Goal: Communication & Community: Answer question/provide support

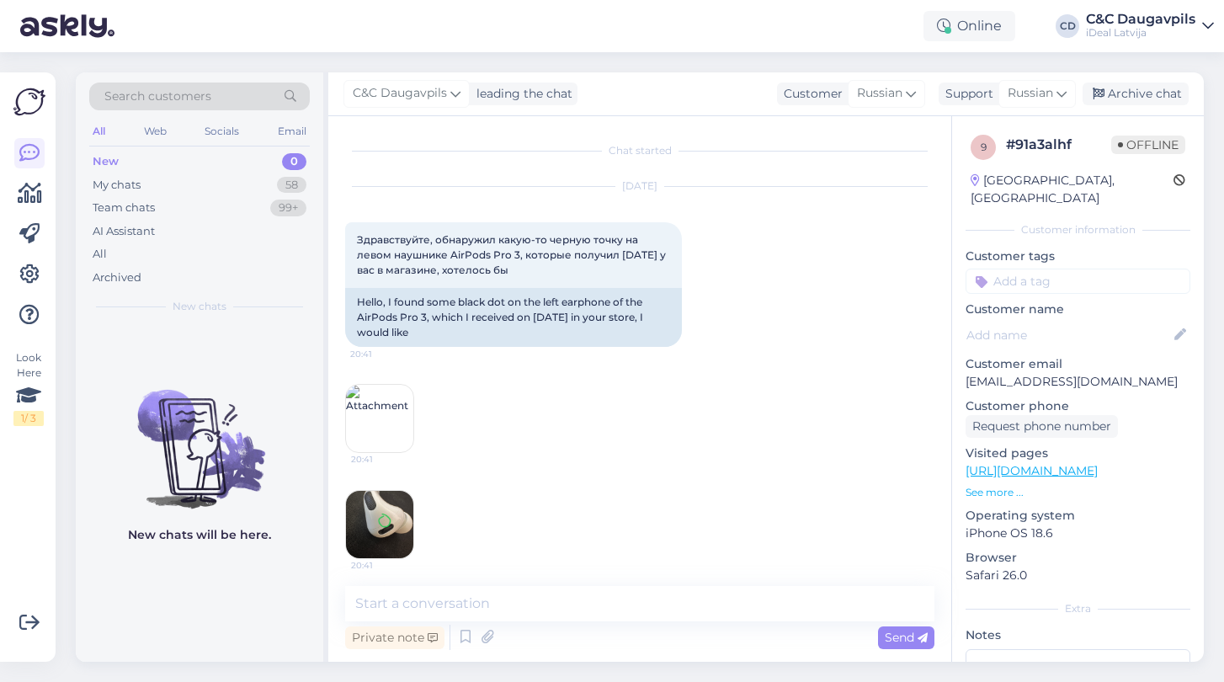
scroll to position [438, 0]
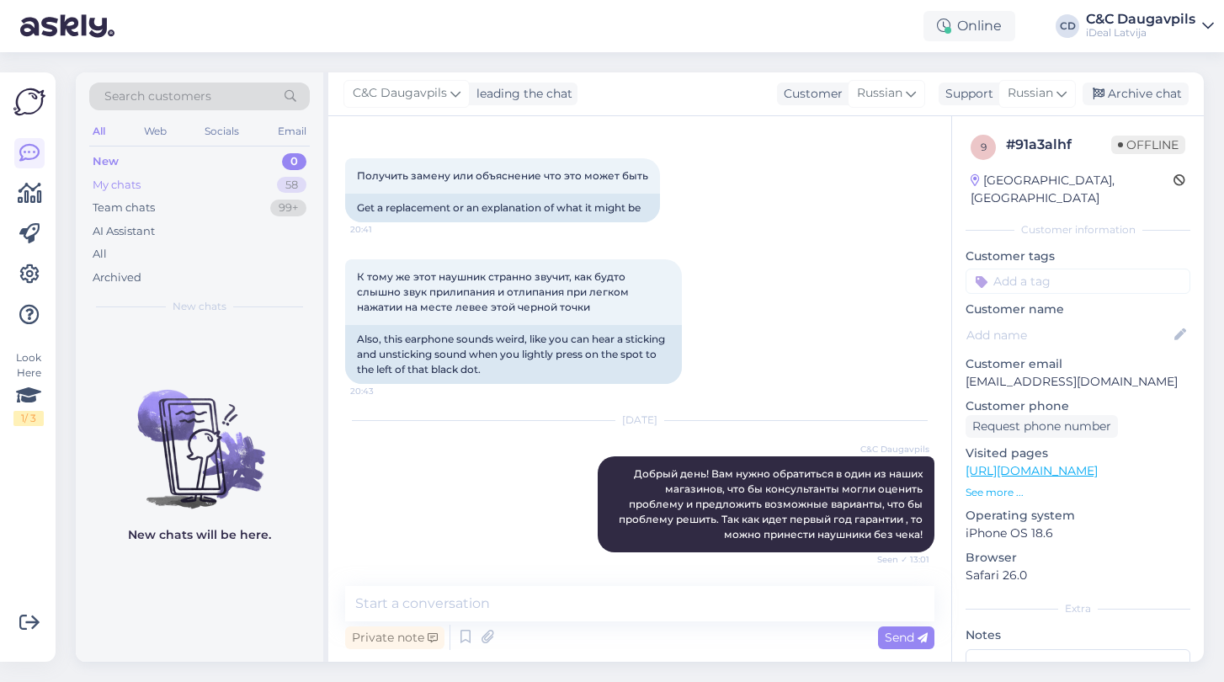
click at [170, 183] on div "My chats 58" at bounding box center [199, 185] width 221 height 24
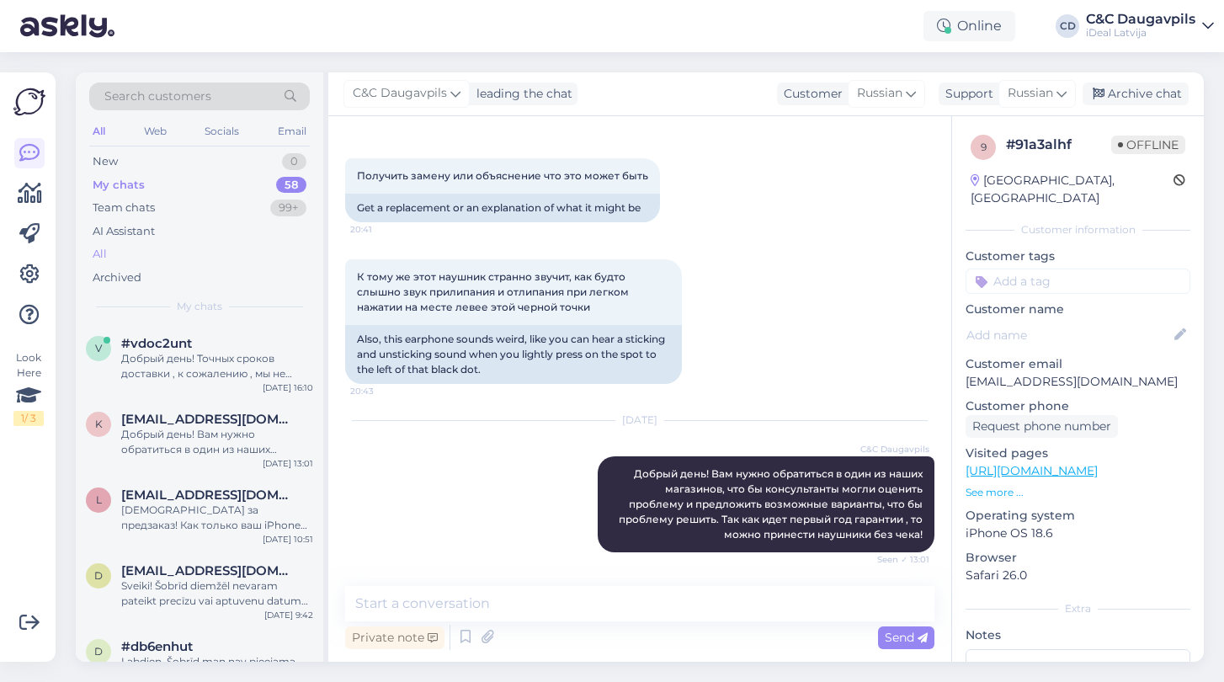
scroll to position [0, 0]
click at [111, 159] on div "New" at bounding box center [105, 161] width 25 height 17
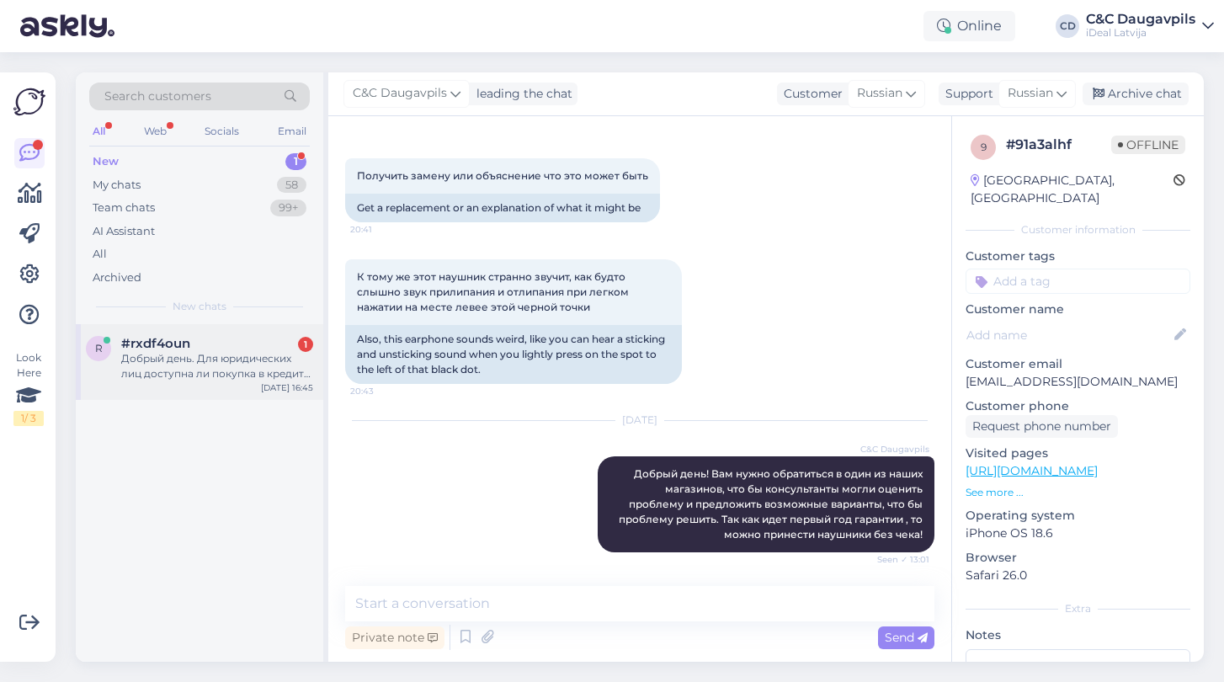
click at [249, 346] on div "#rxdf4oun 1" at bounding box center [217, 343] width 192 height 15
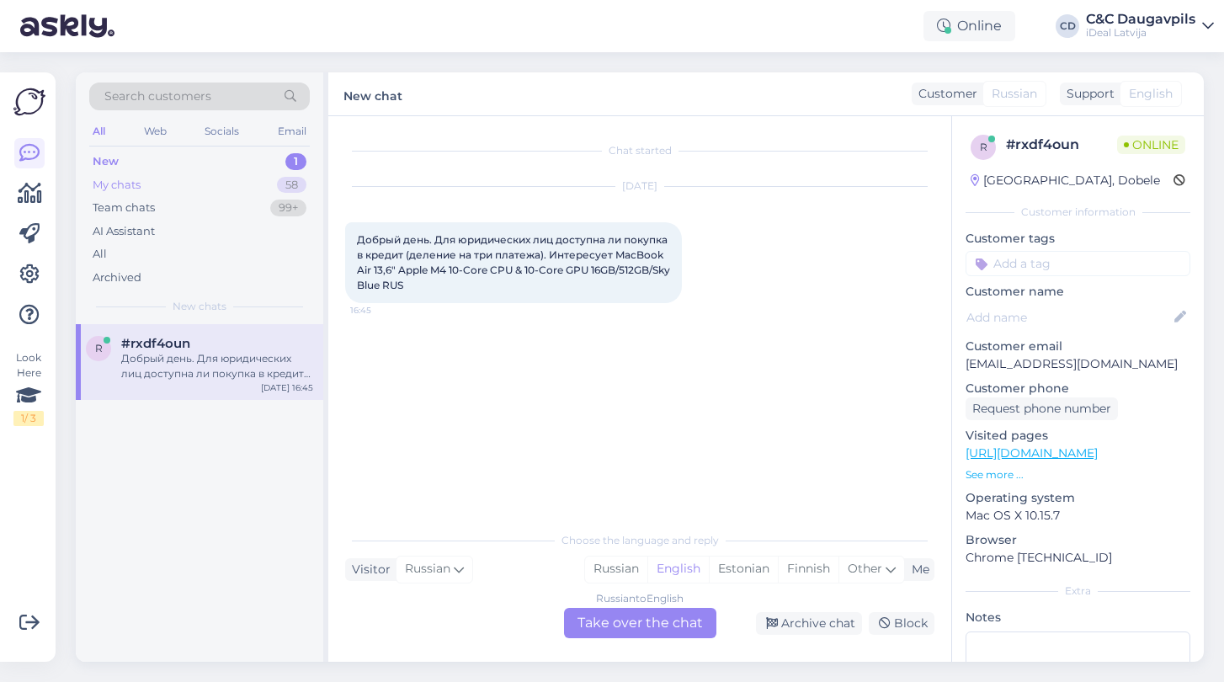
click at [137, 175] on div "My chats 58" at bounding box center [199, 185] width 221 height 24
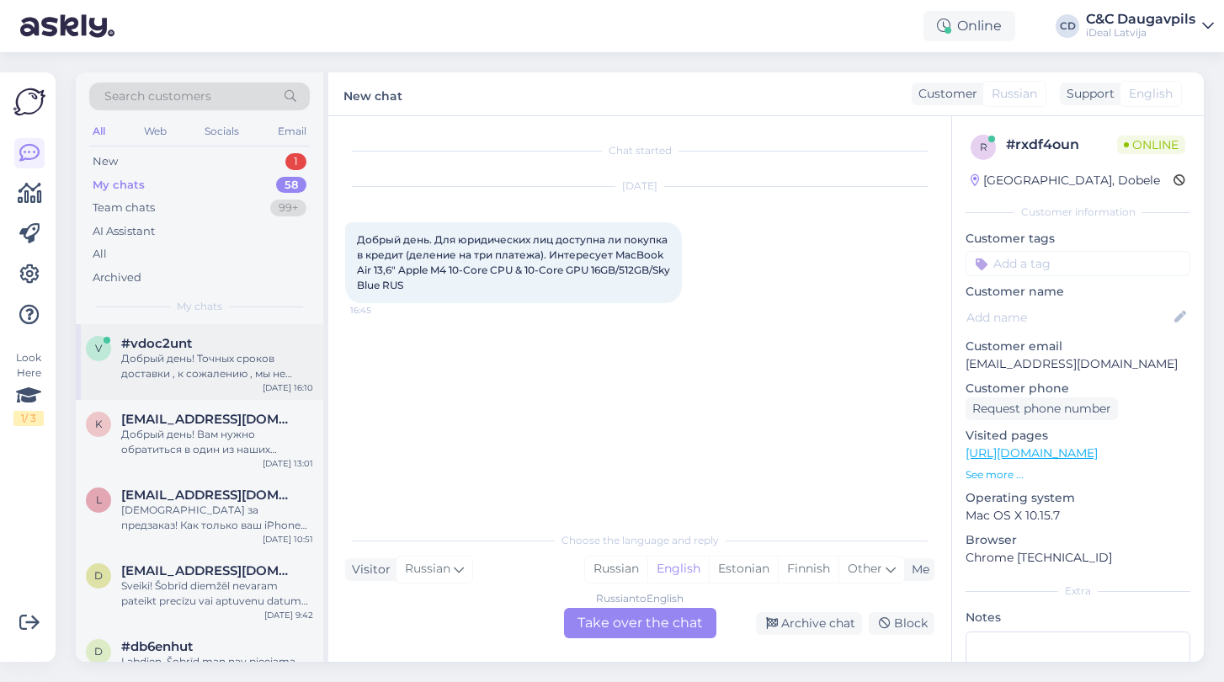
click at [176, 364] on div "Добрый день! Точных сроков доставки , к сожалению , мы не можем прогнозировать …" at bounding box center [217, 366] width 192 height 30
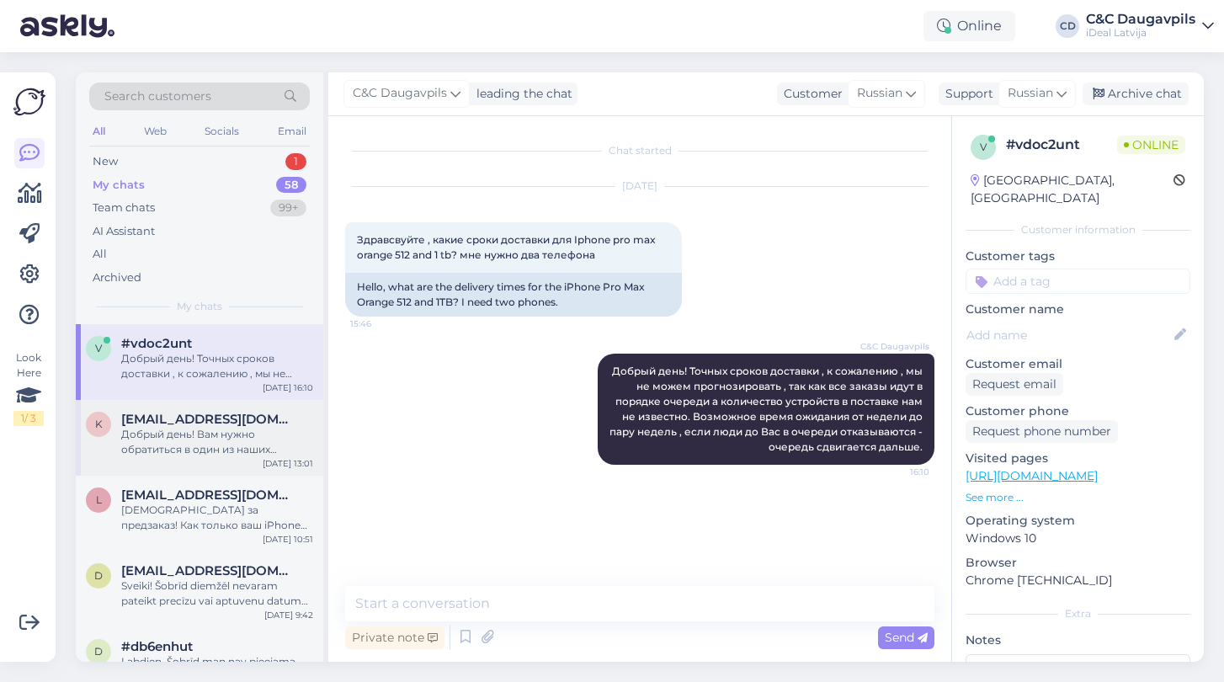
click at [189, 423] on span "[EMAIL_ADDRESS][DOMAIN_NAME]" at bounding box center [208, 419] width 175 height 15
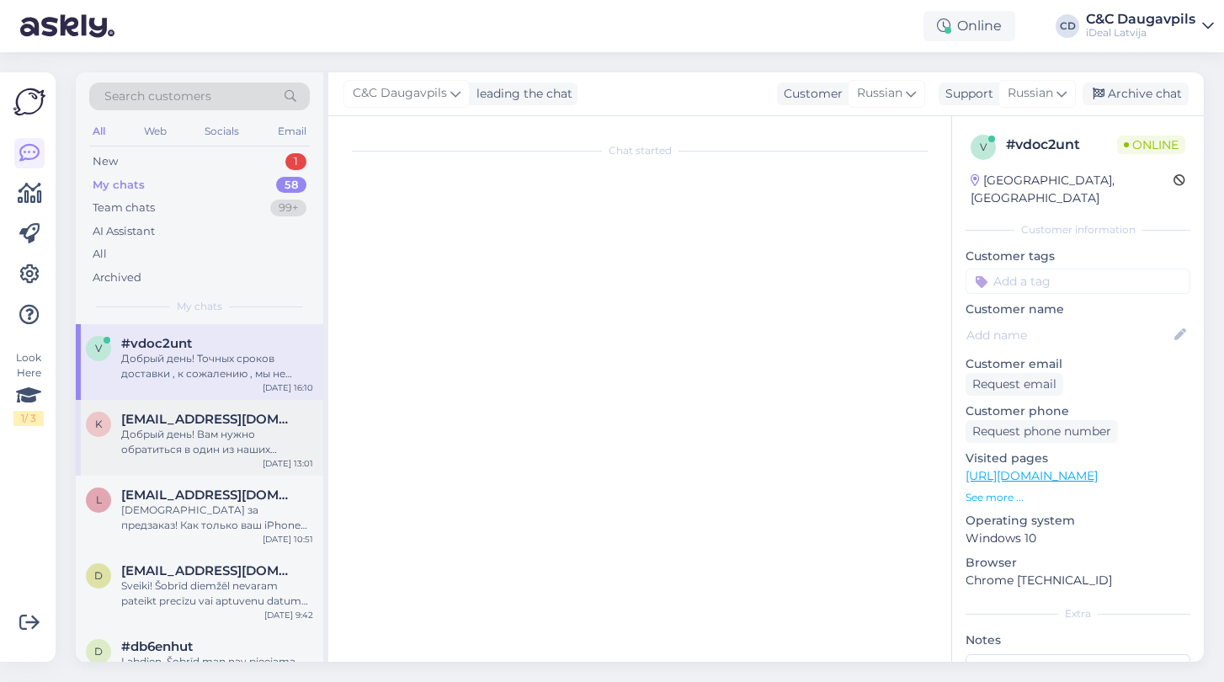
scroll to position [438, 0]
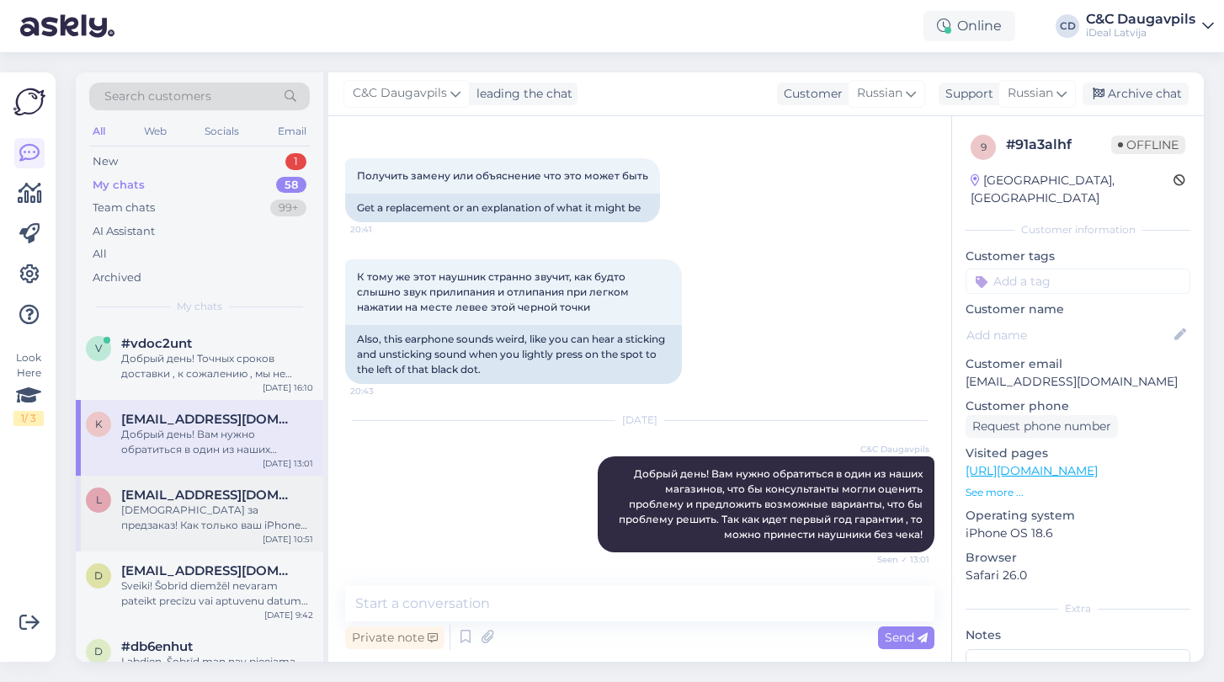
click at [190, 495] on span "[EMAIL_ADDRESS][DOMAIN_NAME]" at bounding box center [208, 494] width 175 height 15
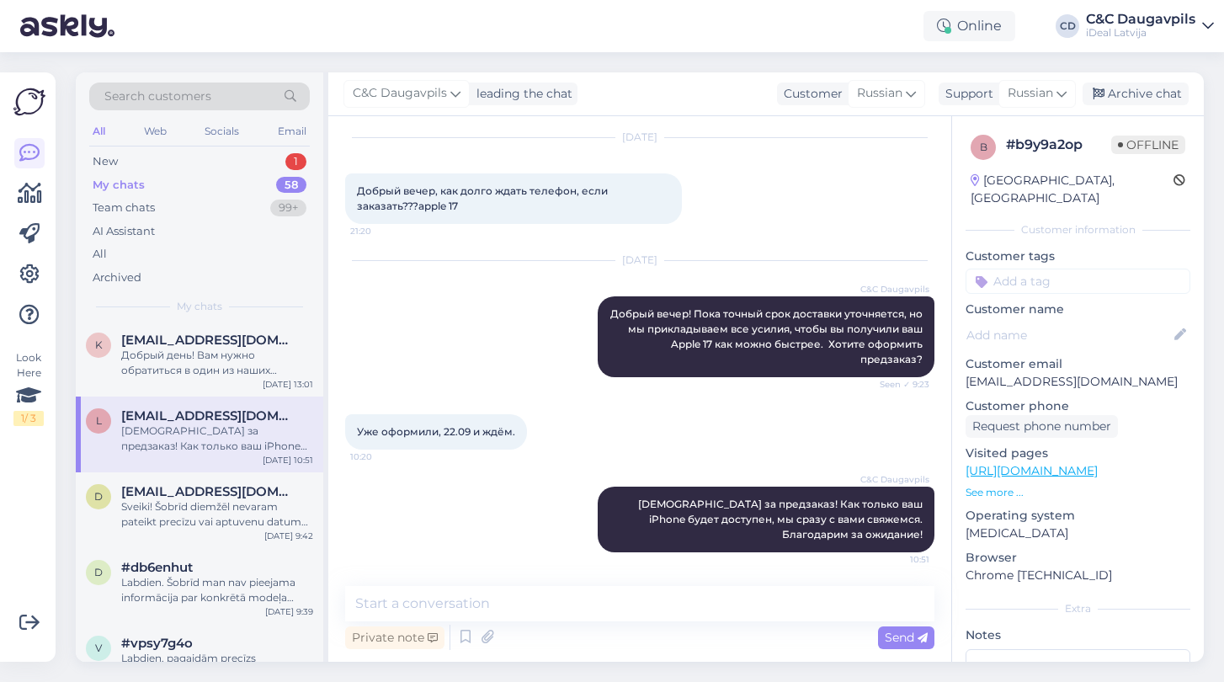
scroll to position [80, 0]
click at [194, 490] on span "[EMAIL_ADDRESS][DOMAIN_NAME]" at bounding box center [208, 490] width 175 height 15
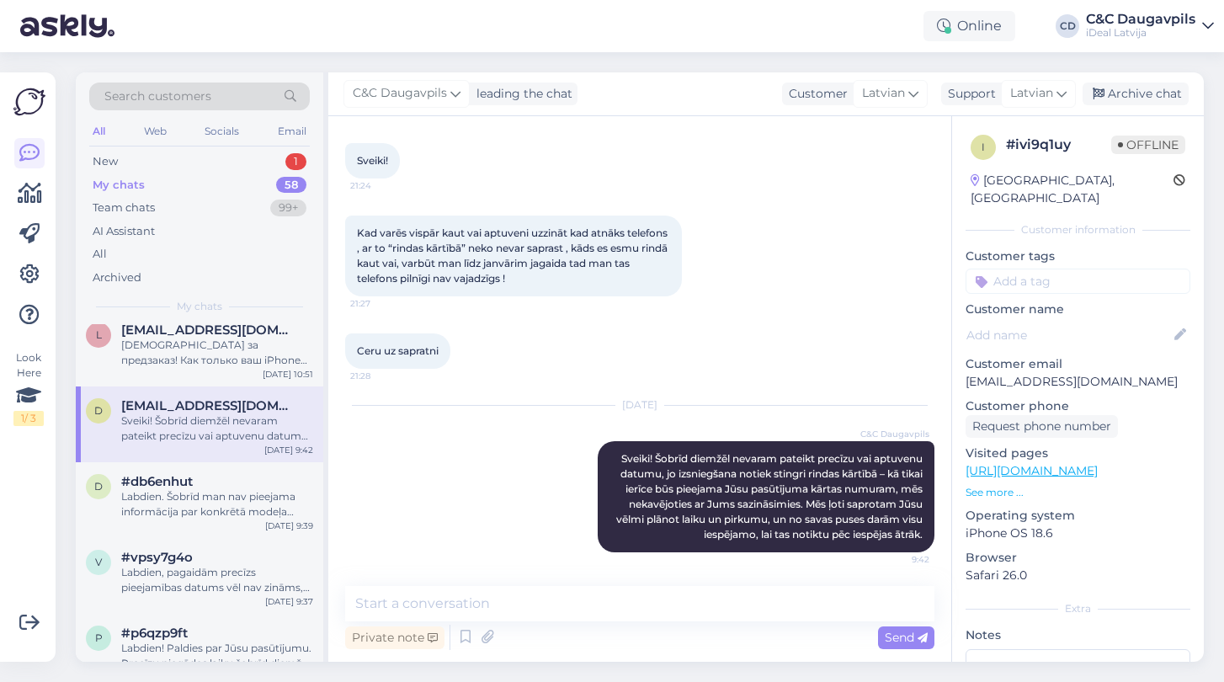
scroll to position [178, 0]
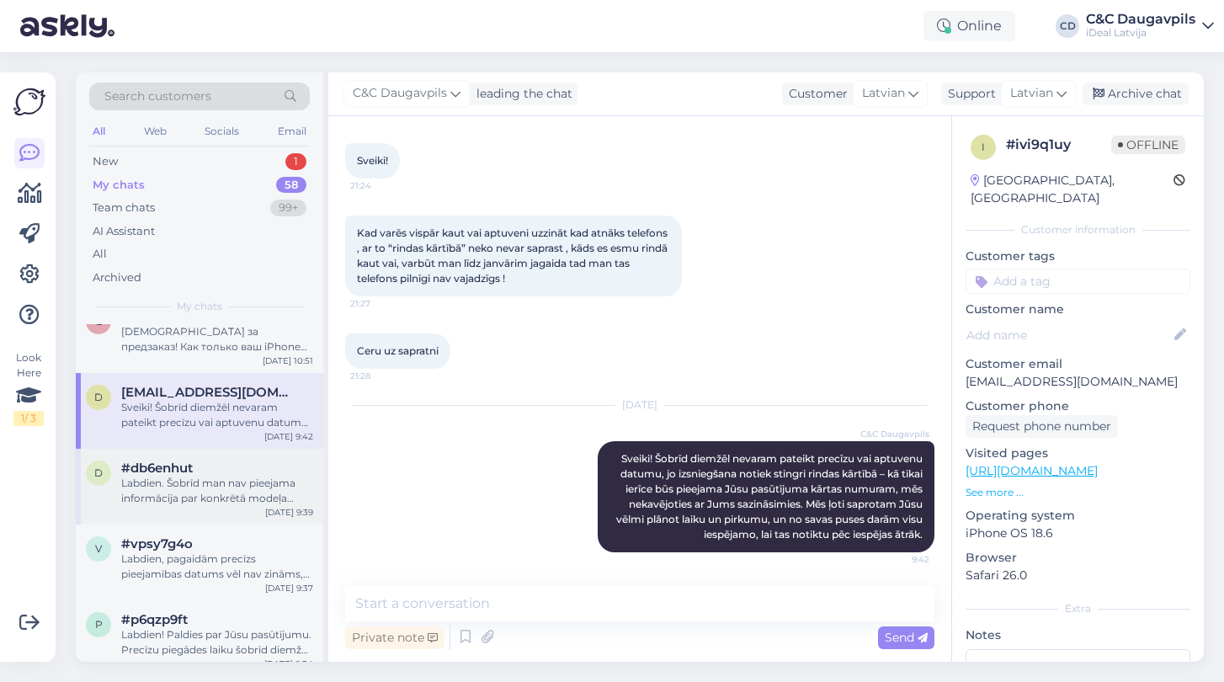
click at [194, 490] on div "Labdien. Šobrīd man nav pieejama informācija par konkrētā modeļa pieejamību t/c…" at bounding box center [217, 491] width 192 height 30
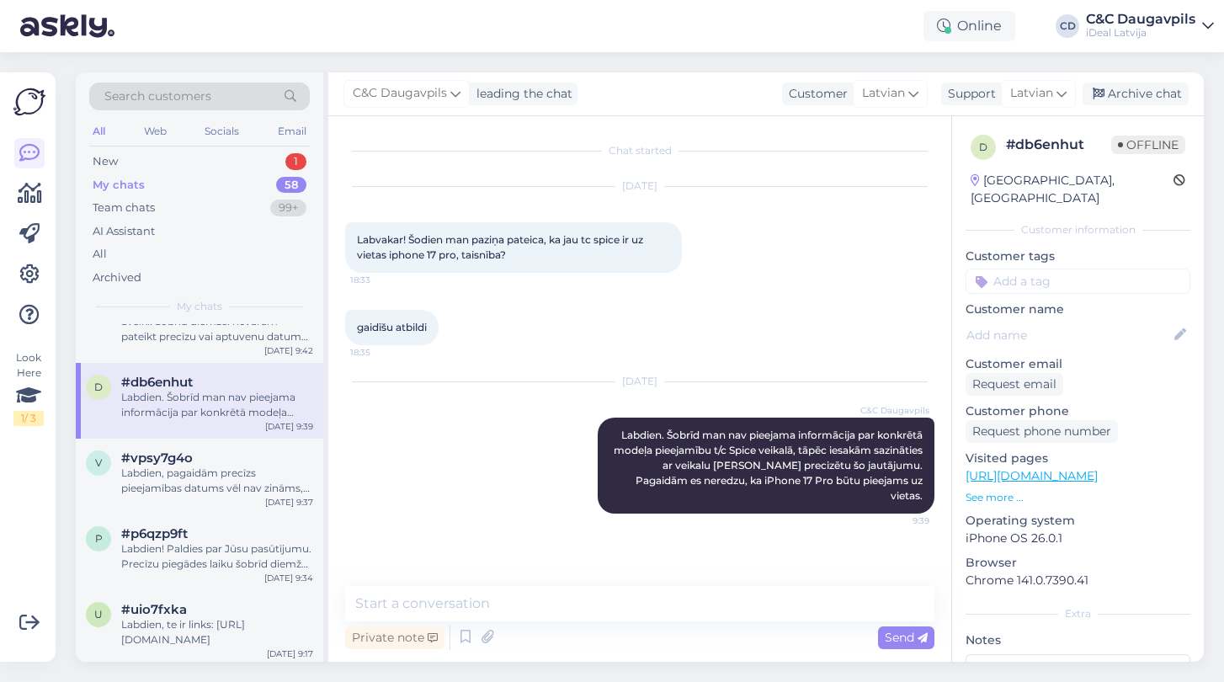
scroll to position [270, 0]
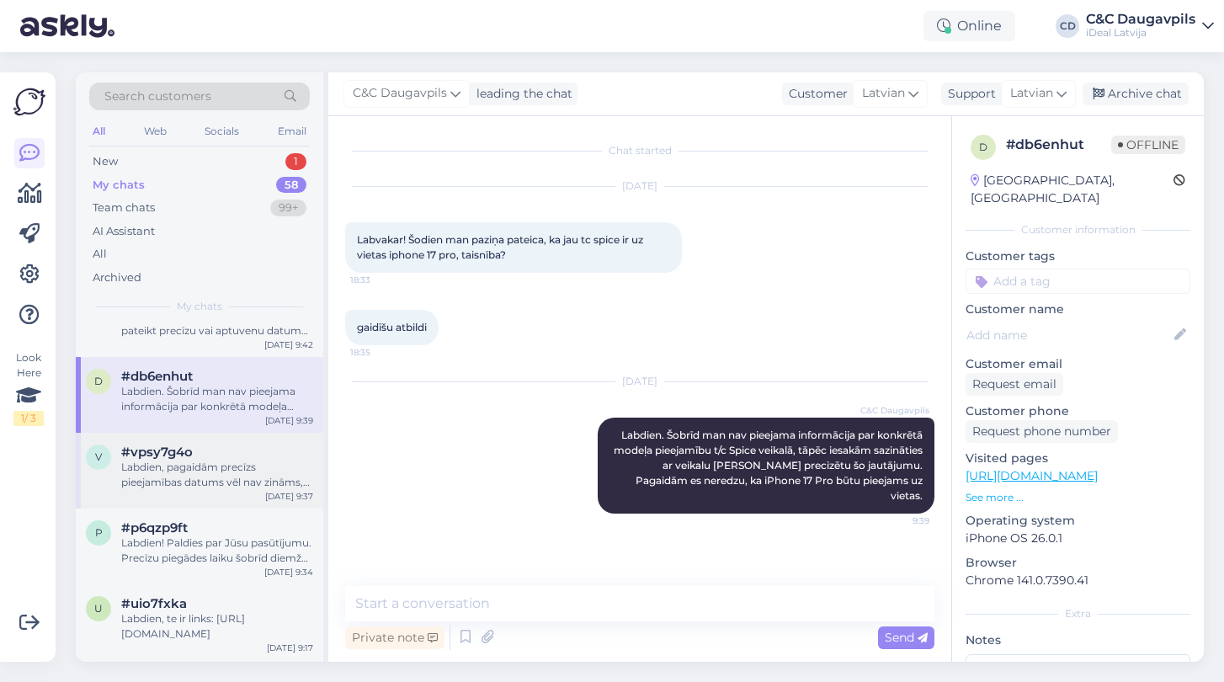
click at [194, 473] on div "Labdien, pagaidām precīzs pieejamības datums vēl nav zināms, bet, ja vēlaties, …" at bounding box center [217, 475] width 192 height 30
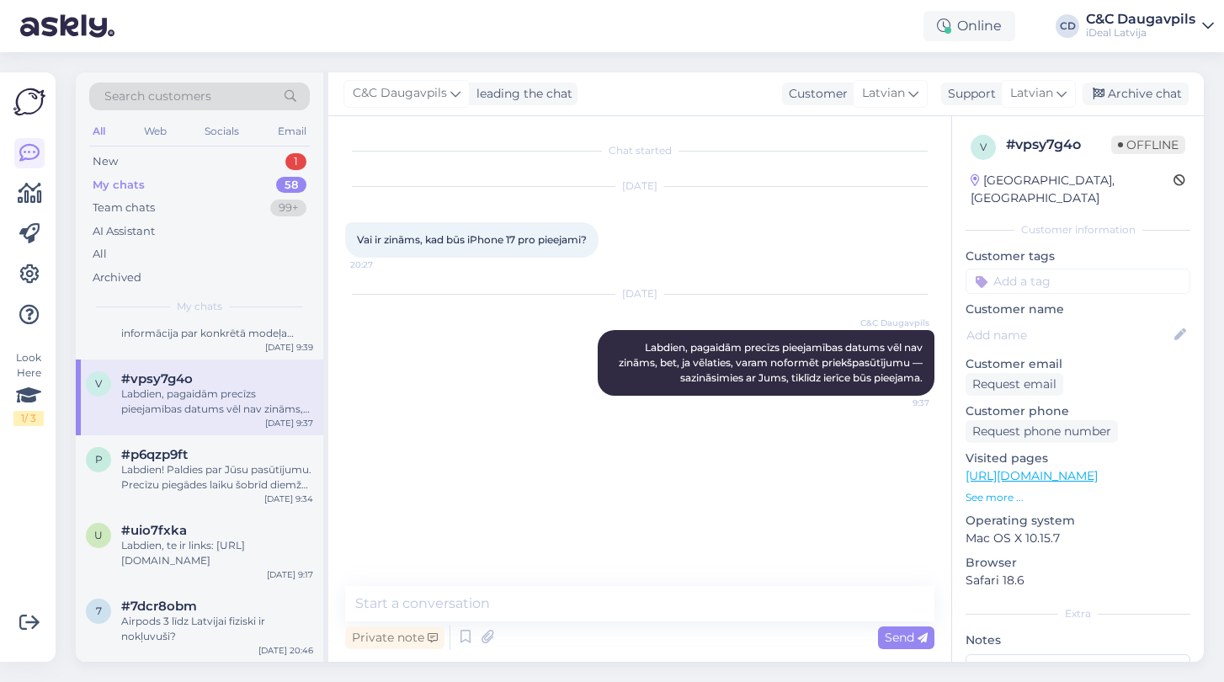
scroll to position [347, 0]
click at [194, 472] on div "Labdien! Paldies par Jūsu pasūtījumu. Precīzu piegādes laiku šobrīd diemžēl nev…" at bounding box center [217, 474] width 192 height 30
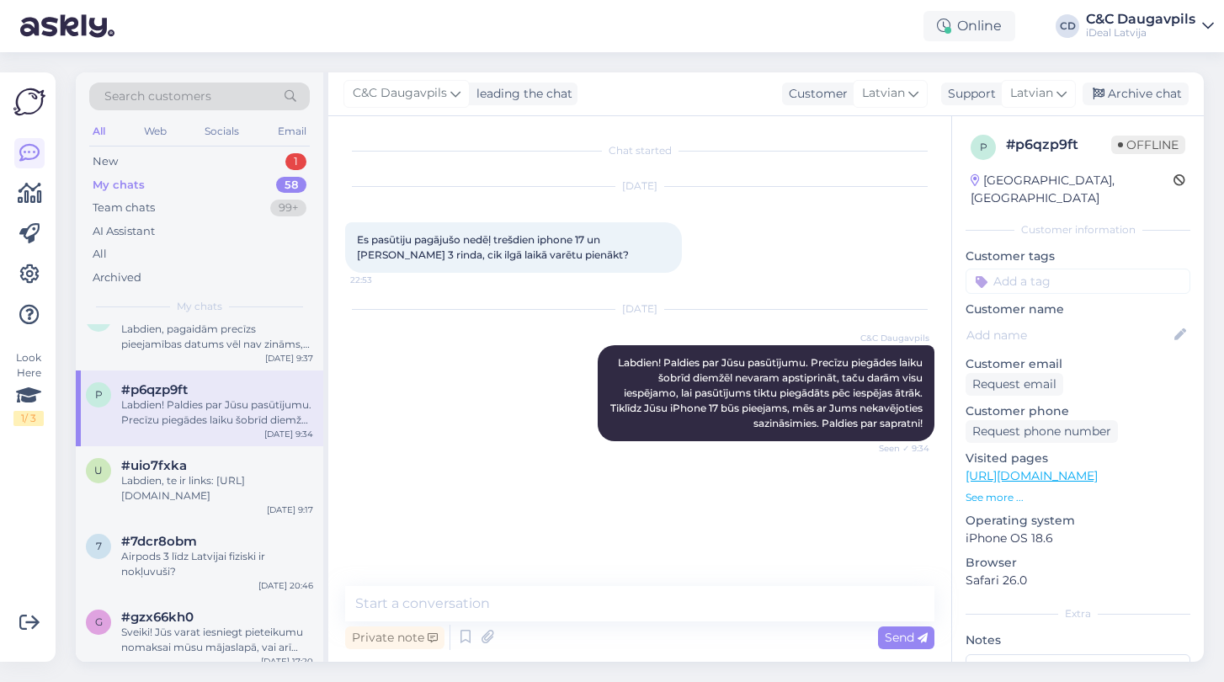
scroll to position [413, 0]
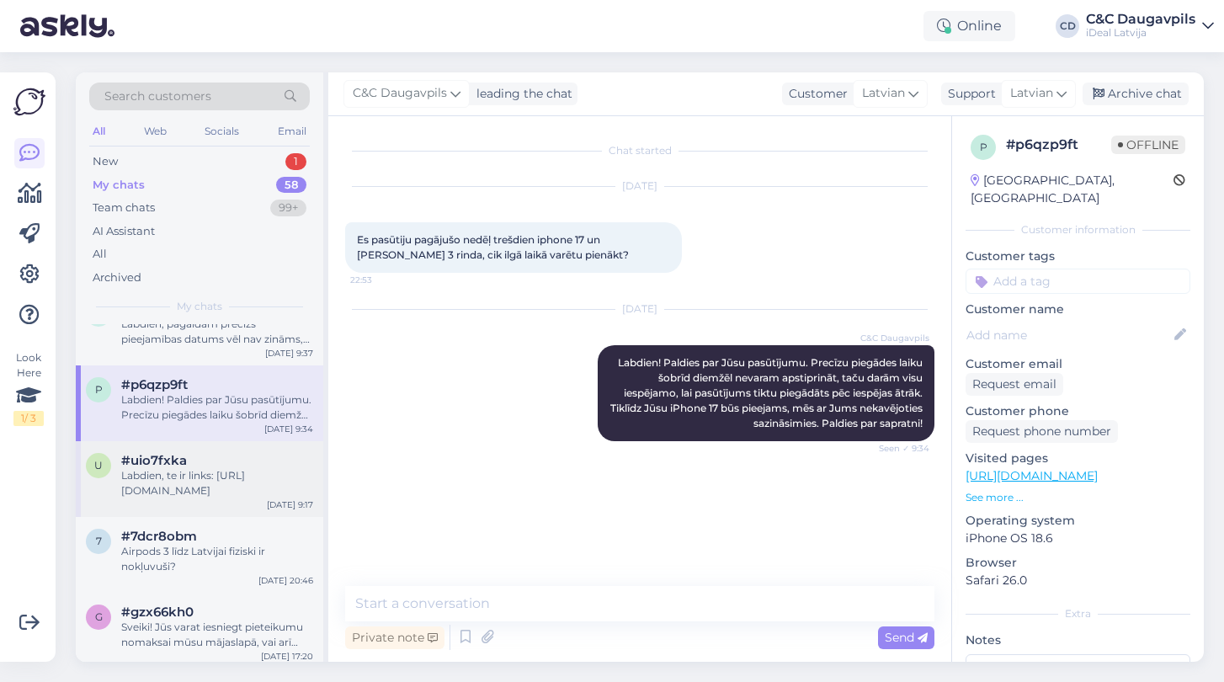
click at [196, 462] on div "#uio7fxka" at bounding box center [217, 460] width 192 height 15
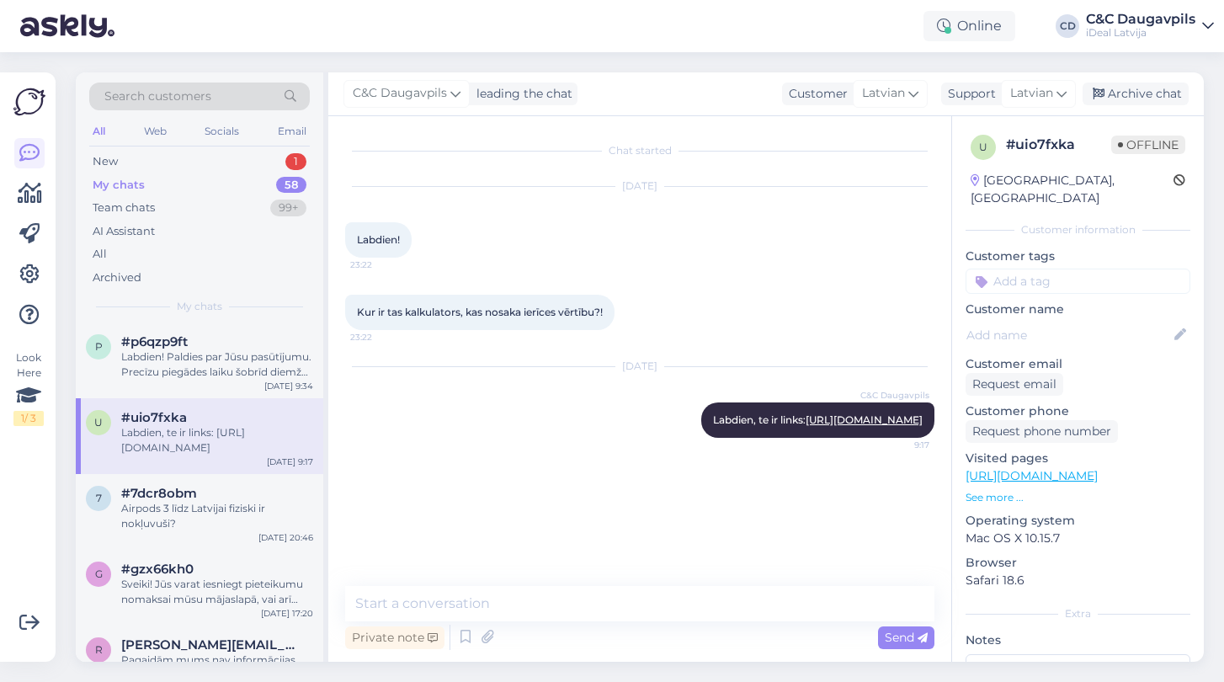
scroll to position [461, 0]
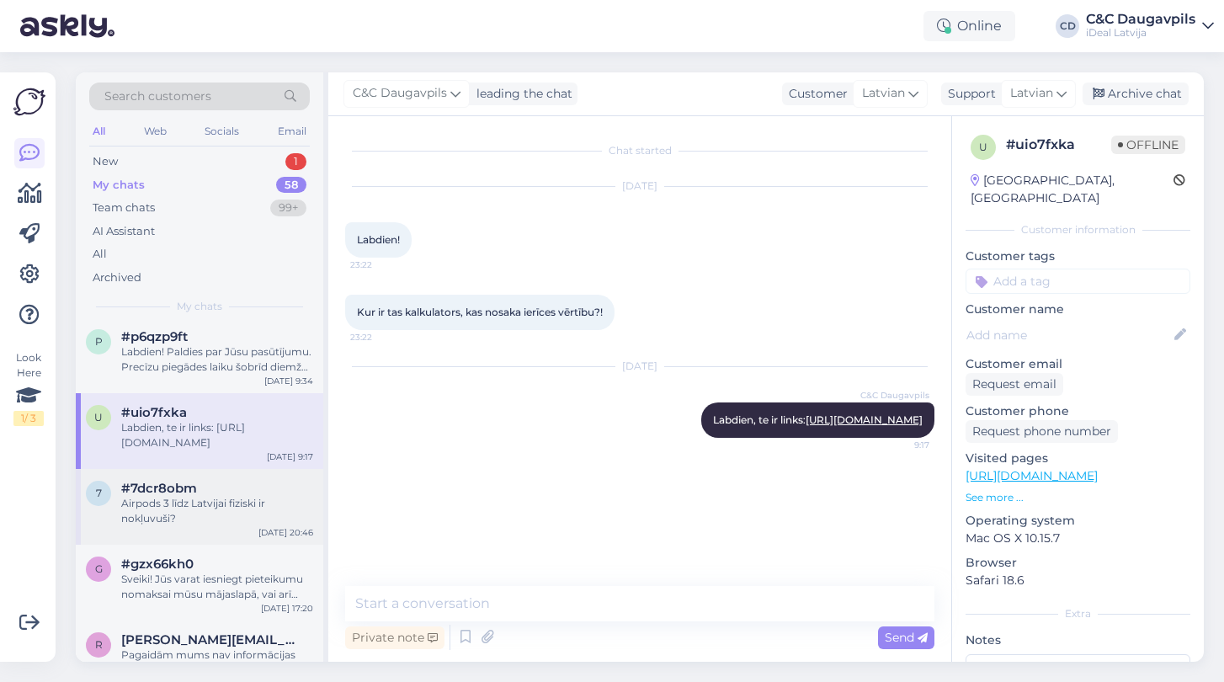
click at [174, 510] on div "Airpods 3 līdz Latvijai fiziski ir nokļuvuši?" at bounding box center [217, 511] width 192 height 30
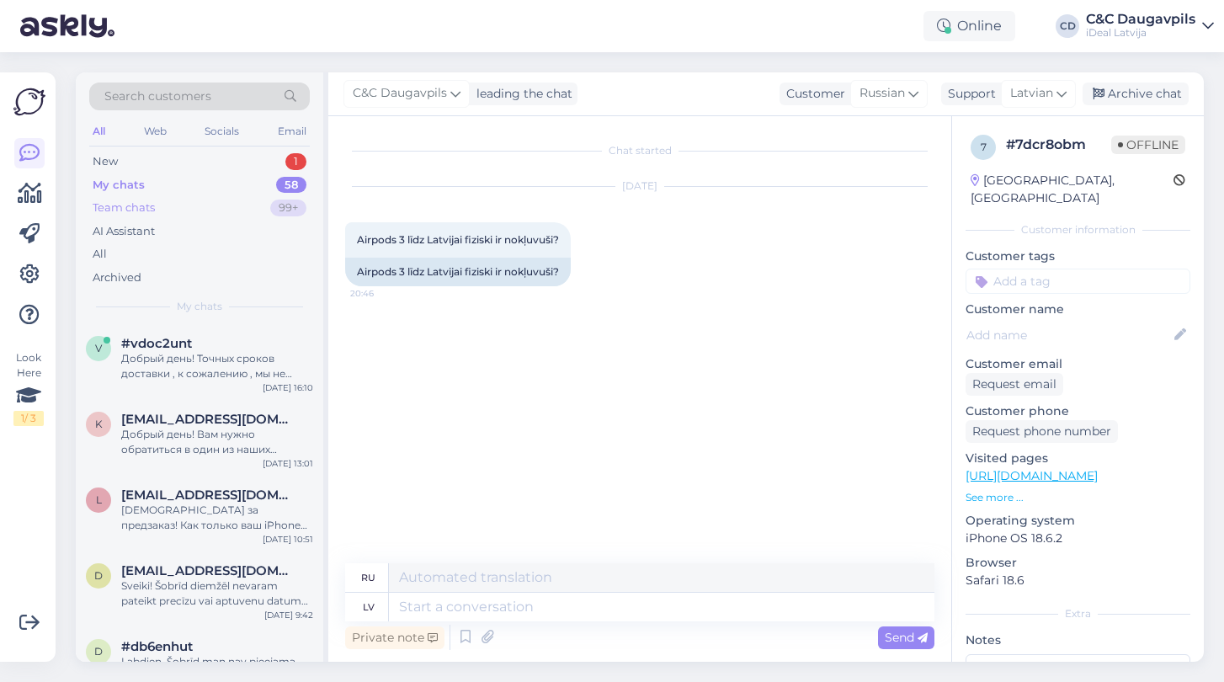
scroll to position [0, 0]
click at [104, 168] on div "New" at bounding box center [105, 161] width 25 height 17
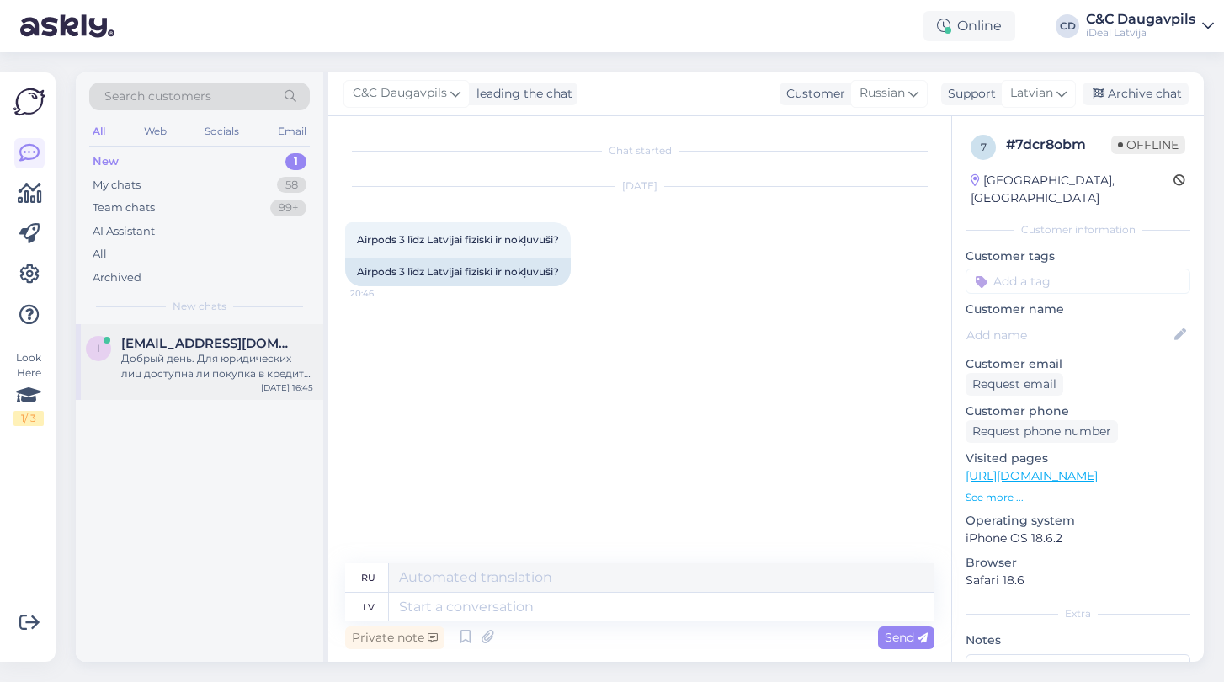
click at [151, 351] on div "Добрый день. Для юридических лиц доступна ли покупка в кредит (деление на три п…" at bounding box center [217, 366] width 192 height 30
